Goal: Transaction & Acquisition: Find a Store

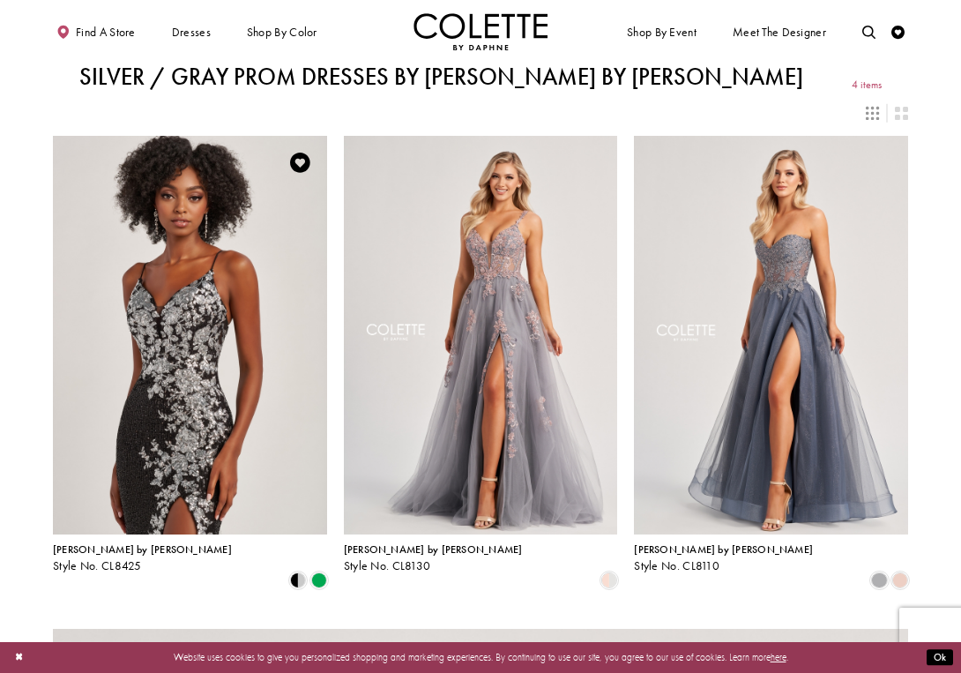
click at [224, 342] on img "Visit Colette by Daphne Style No. CL8425 Page" at bounding box center [190, 335] width 274 height 399
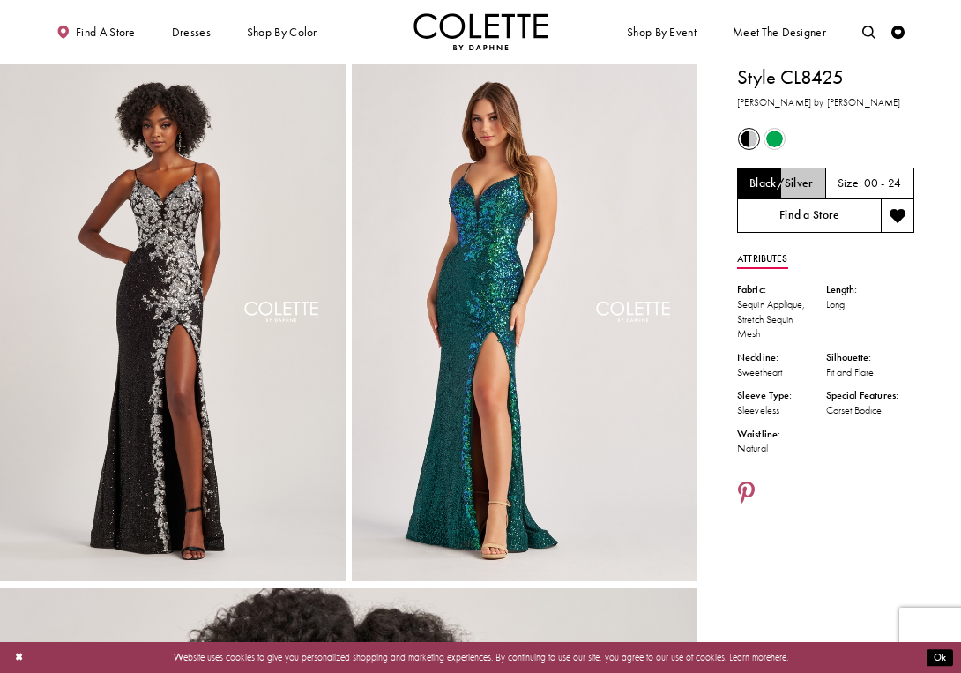
click at [791, 217] on link "Find a Store" at bounding box center [809, 216] width 144 height 34
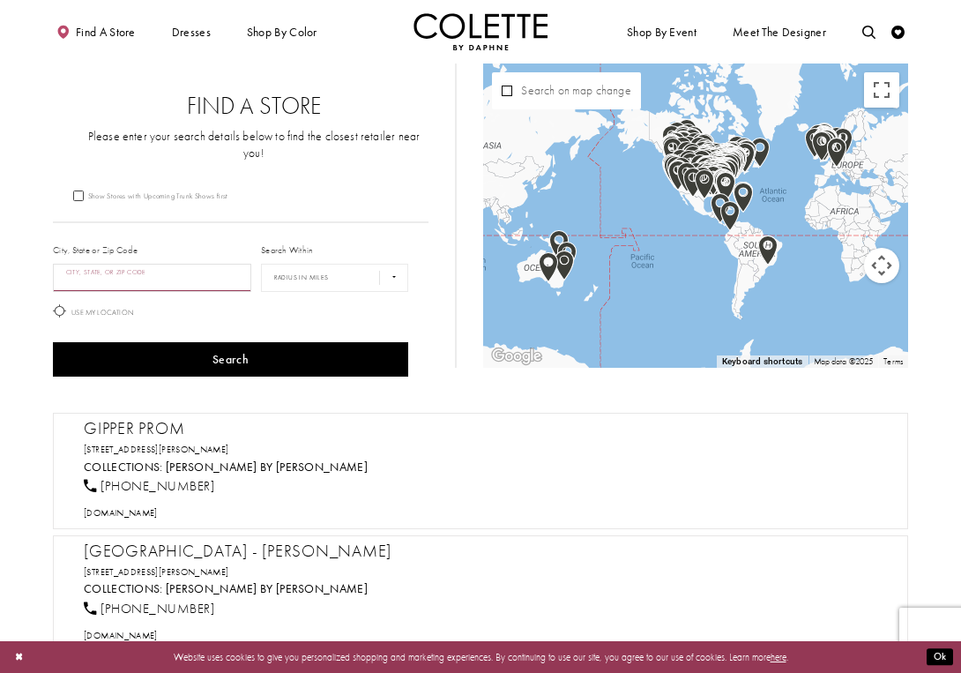
click at [204, 264] on input "City, State, or ZIP Code" at bounding box center [152, 278] width 198 height 28
click at [120, 304] on label "Use My Location" at bounding box center [93, 310] width 81 height 13
click at [187, 276] on div "City, State or Zip Code City, State, or ZIP Code" at bounding box center [152, 267] width 208 height 58
click at [191, 265] on input "City, State, or ZIP Code" at bounding box center [152, 278] width 198 height 28
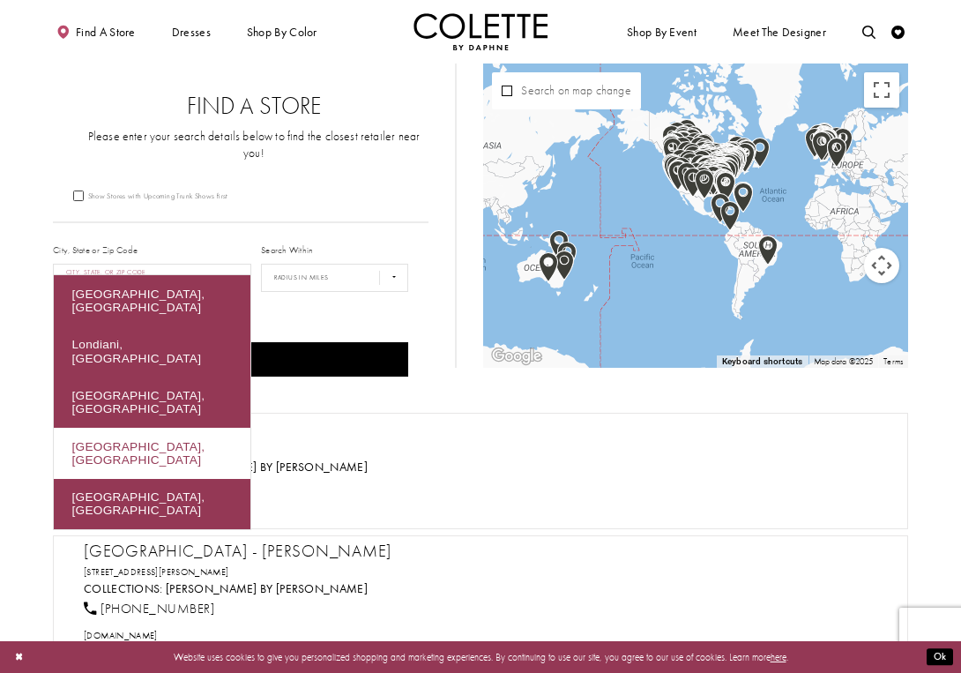
drag, startPoint x: 191, startPoint y: 265, endPoint x: 124, endPoint y: 408, distance: 157.8
click at [124, 428] on div "London, UK" at bounding box center [152, 453] width 197 height 51
type input "**********"
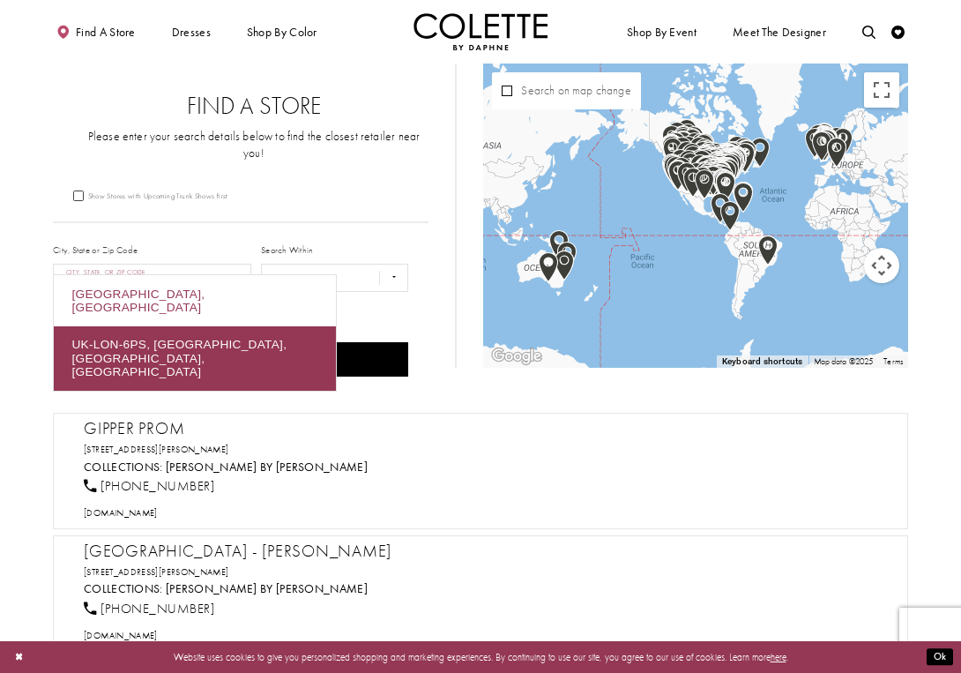
click at [244, 288] on div "London, UK" at bounding box center [195, 300] width 282 height 51
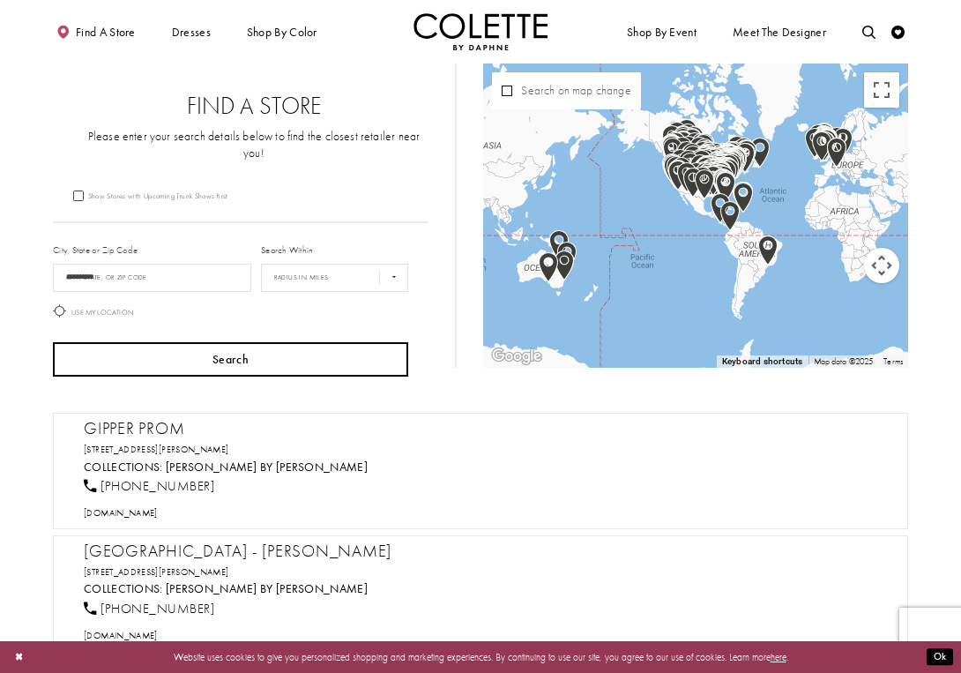
click at [248, 342] on button "Search" at bounding box center [230, 359] width 355 height 34
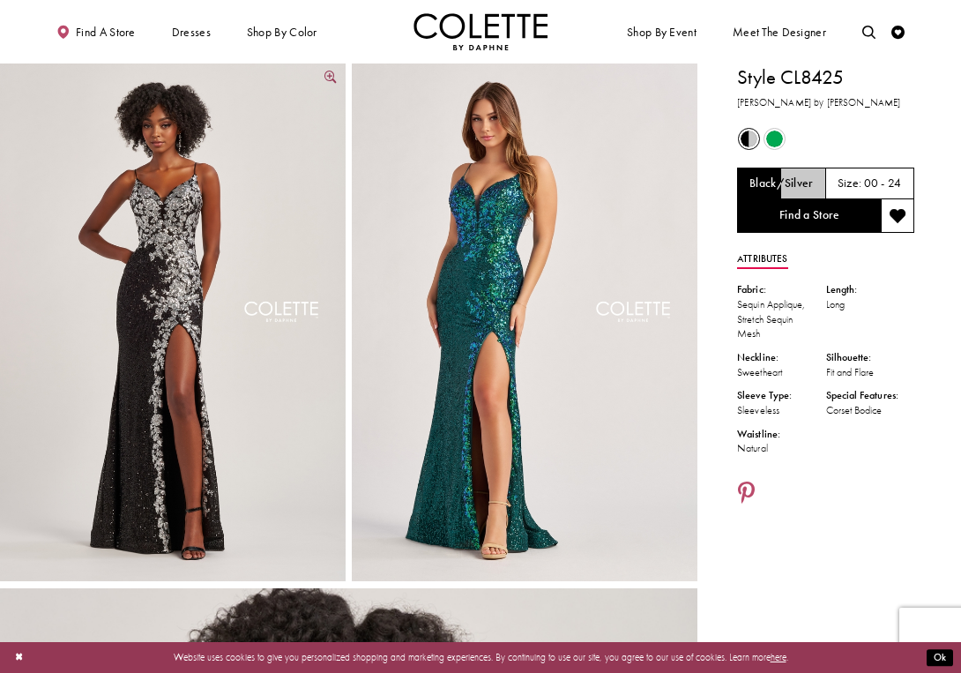
click at [207, 297] on img "Full size Style CL8425 Colette by Daphne #0 default Black/Silver frontface vert…" at bounding box center [173, 322] width 346 height 518
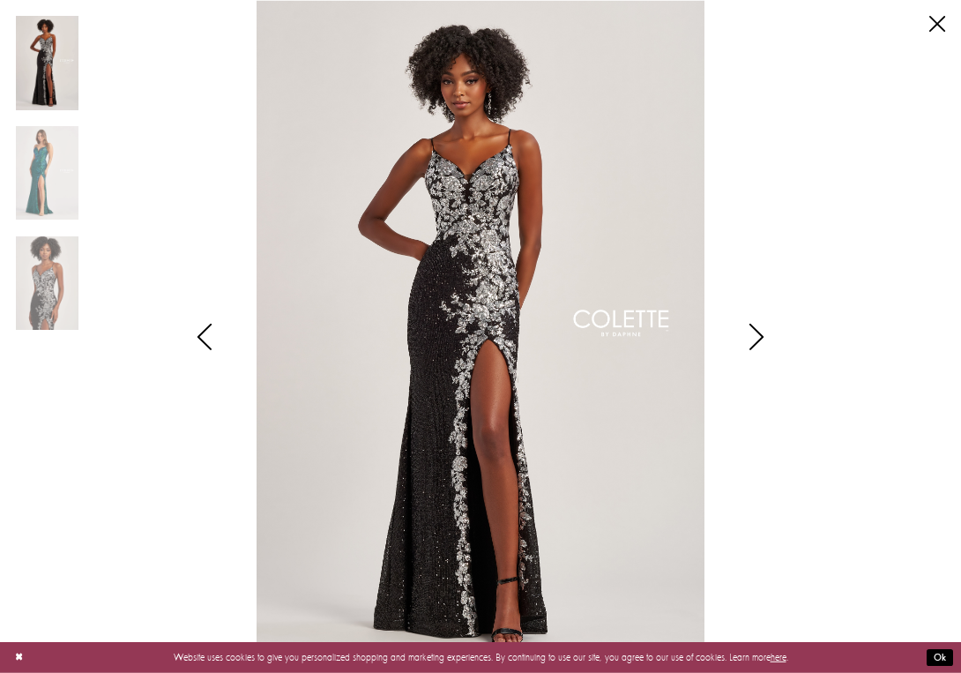
click at [756, 331] on icon "Style CL8425 Colette by Daphne Views dialog" at bounding box center [756, 337] width 44 height 26
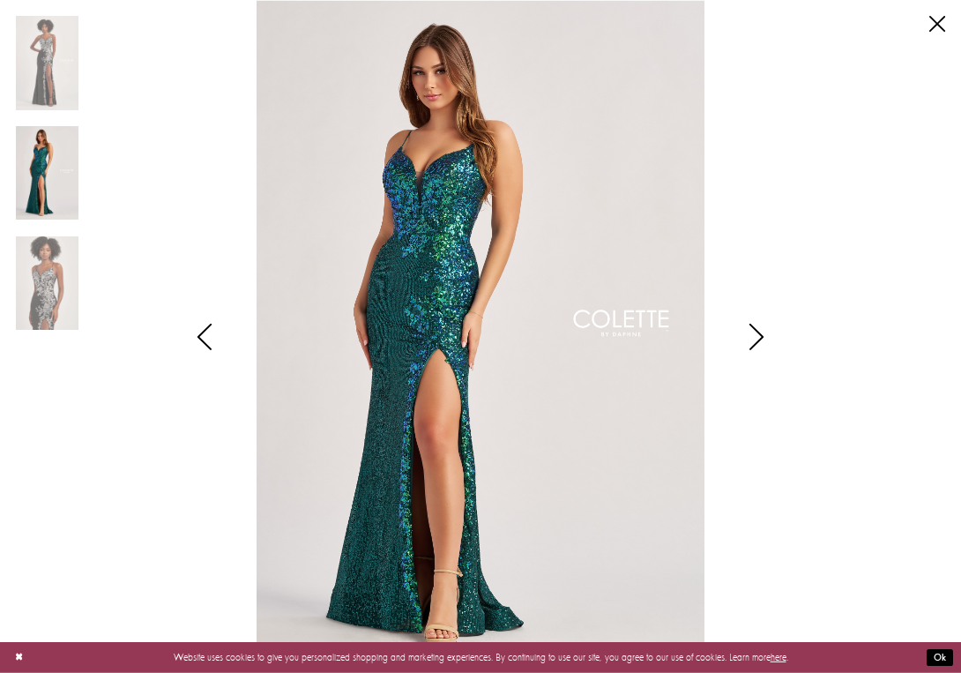
click at [756, 331] on icon "Style CL8425 Colette by Daphne Views dialog" at bounding box center [756, 337] width 44 height 26
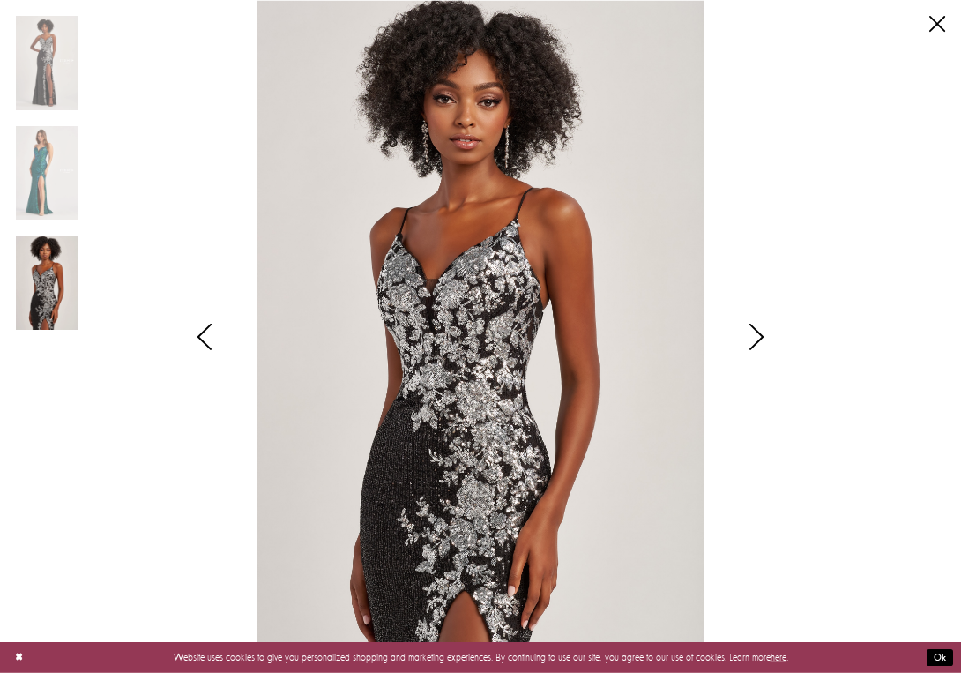
click at [756, 331] on icon "Style CL8425 Colette by Daphne Views dialog" at bounding box center [756, 337] width 44 height 26
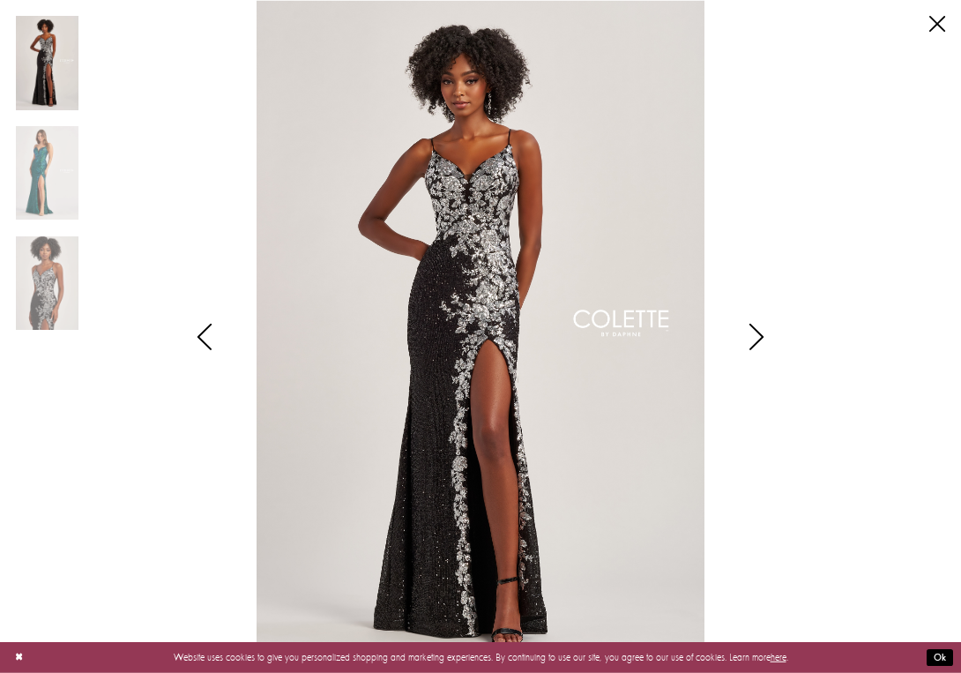
click at [756, 331] on icon "Style CL8425 Colette by Daphne Views dialog" at bounding box center [756, 337] width 44 height 26
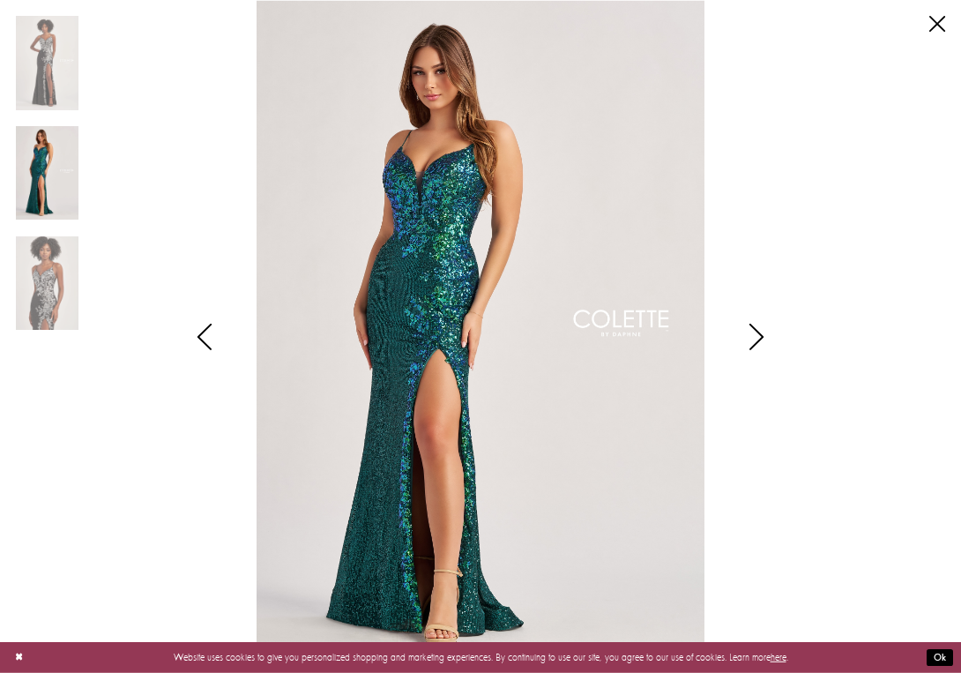
click at [756, 331] on icon "Style CL8425 Colette by Daphne Views dialog" at bounding box center [756, 337] width 44 height 26
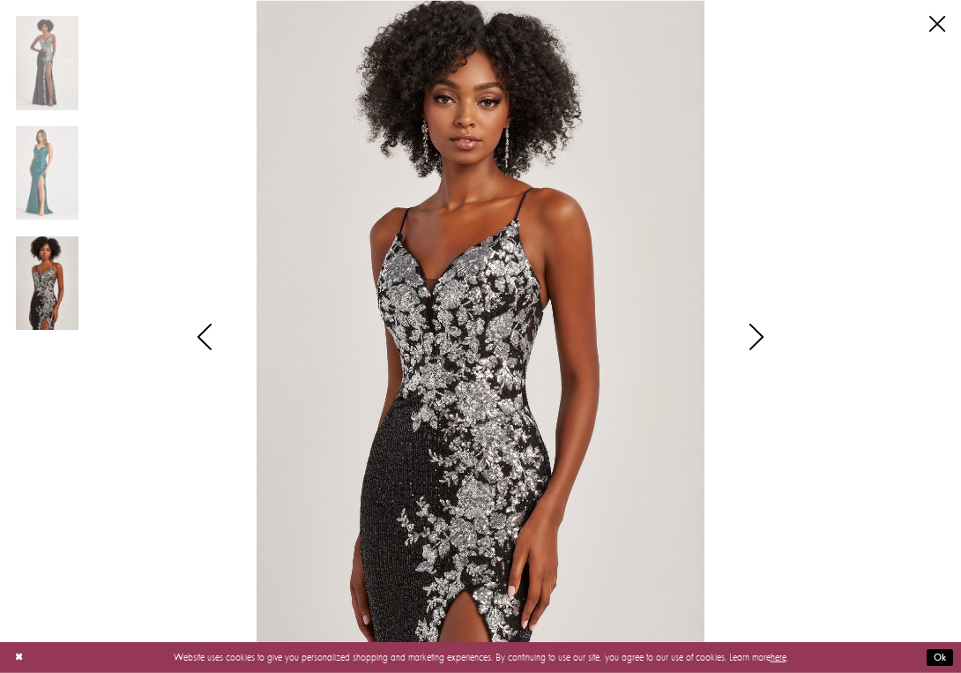
click at [756, 331] on icon "Style CL8425 Colette by Daphne Views dialog" at bounding box center [756, 337] width 44 height 26
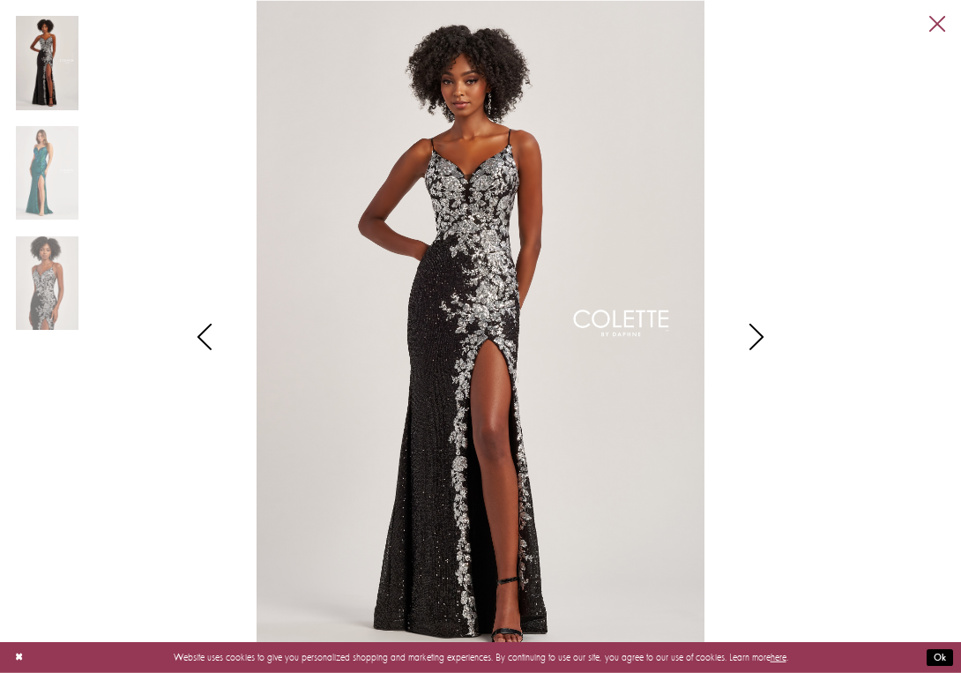
click at [932, 32] on link "Close" at bounding box center [937, 24] width 16 height 16
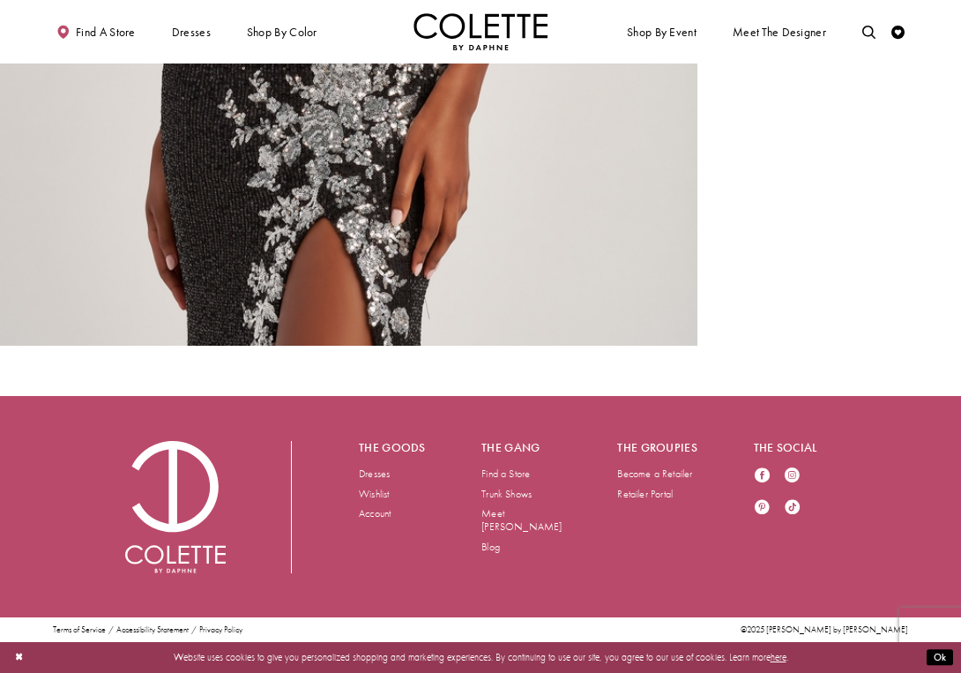
scroll to position [1287, 0]
